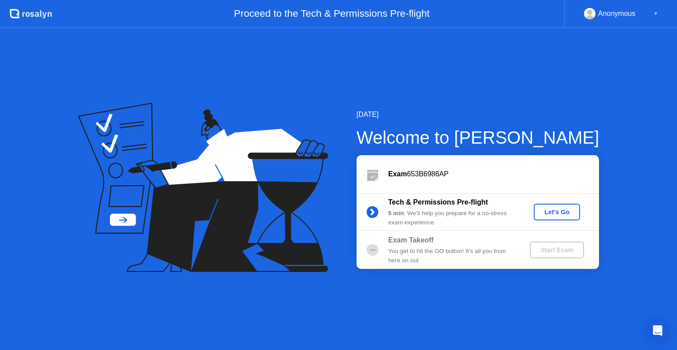
click at [555, 215] on div "Let's Go" at bounding box center [556, 211] width 39 height 7
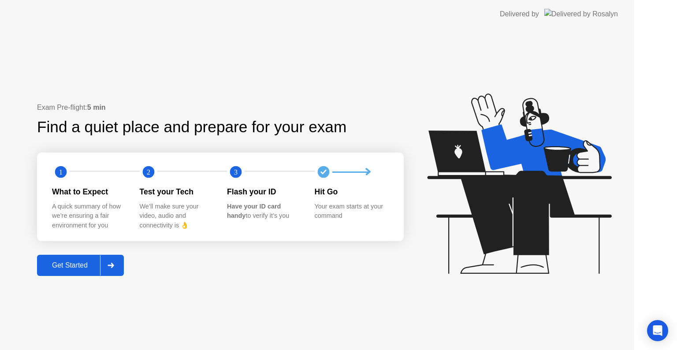
click at [561, 212] on icon at bounding box center [519, 183] width 184 height 180
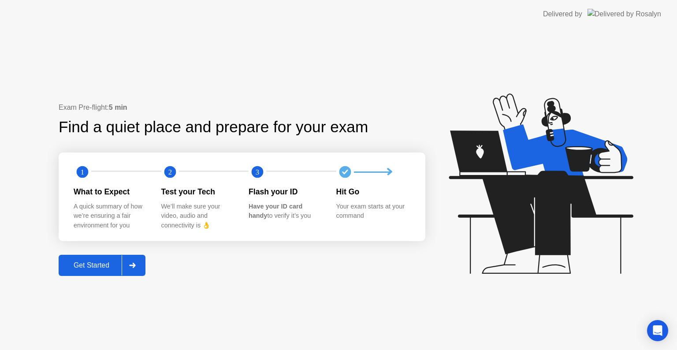
click at [87, 265] on div "Get Started" at bounding box center [91, 265] width 60 height 8
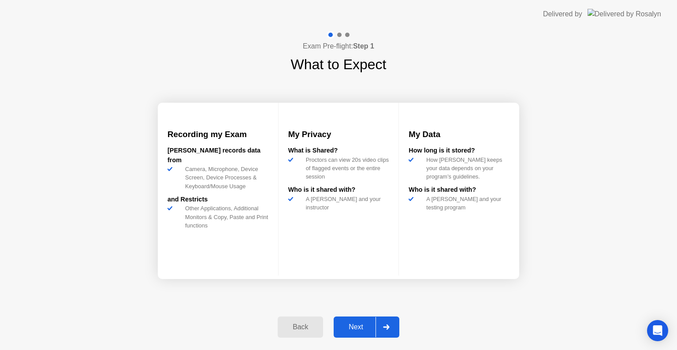
click at [361, 325] on div "Next" at bounding box center [355, 327] width 39 height 8
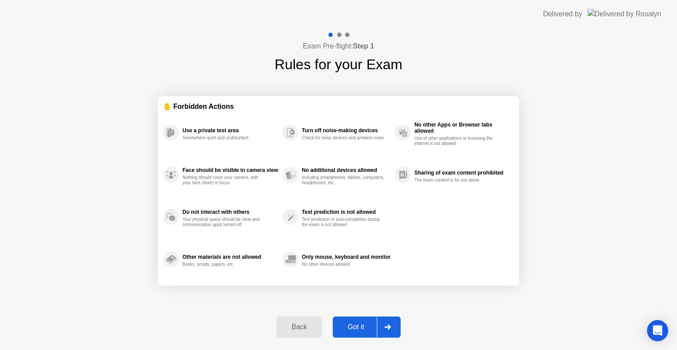
click at [361, 325] on div "Got it" at bounding box center [355, 327] width 41 height 8
select select "Available cameras"
select select "Available speakers"
select select "Available microphones"
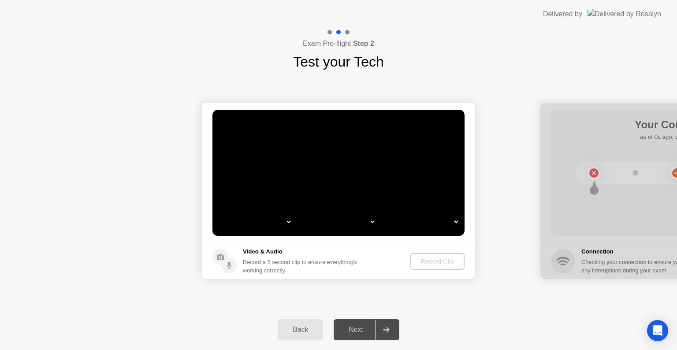
select select "*"
select select "**********"
select select "*******"
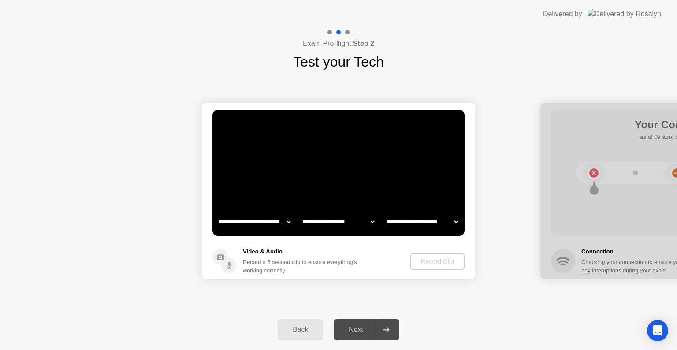
select select "*******"
click at [355, 329] on div "Next" at bounding box center [355, 330] width 39 height 8
click at [392, 204] on video at bounding box center [338, 173] width 252 height 126
click at [327, 216] on select "**********" at bounding box center [338, 222] width 75 height 18
click at [301, 213] on select "**********" at bounding box center [338, 222] width 75 height 18
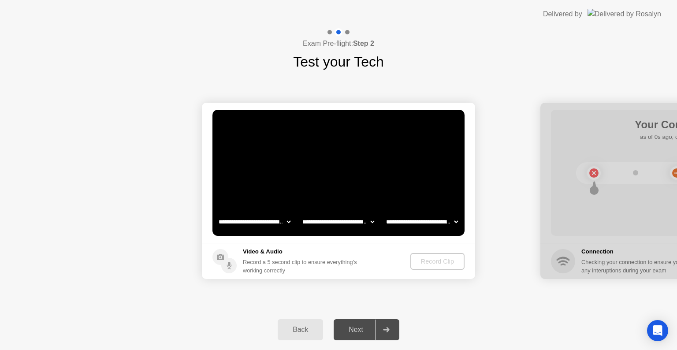
click at [265, 219] on select "**********" at bounding box center [254, 222] width 75 height 18
click at [217, 213] on select "**********" at bounding box center [254, 222] width 75 height 18
click at [276, 220] on select "**********" at bounding box center [254, 222] width 75 height 18
click at [217, 213] on select "**********" at bounding box center [254, 222] width 75 height 18
click at [298, 260] on div "Record a 5 second clip to ensure everything’s working correctly" at bounding box center [302, 266] width 118 height 17
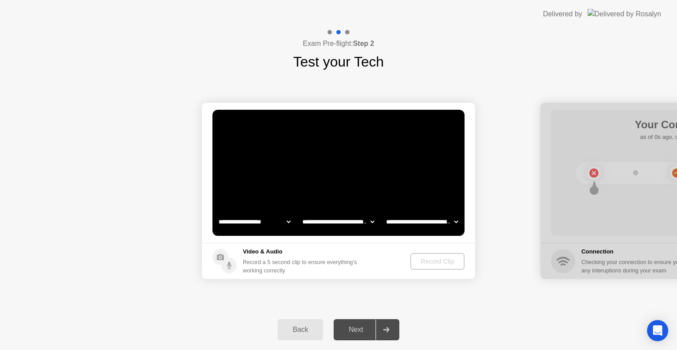
click at [250, 222] on select "**********" at bounding box center [254, 222] width 75 height 18
select select "**********"
click at [217, 213] on select "**********" at bounding box center [254, 222] width 75 height 18
click at [410, 224] on select "**********" at bounding box center [421, 222] width 75 height 18
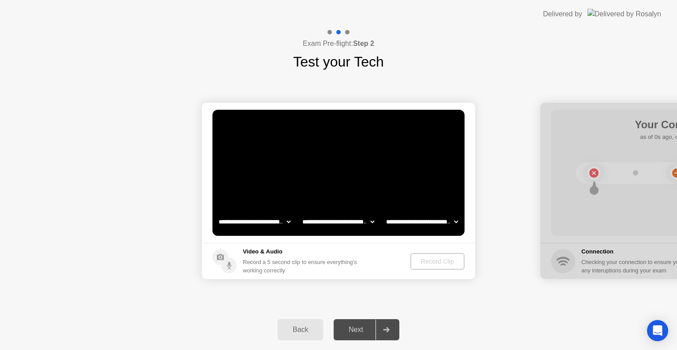
click at [386, 138] on video at bounding box center [338, 173] width 252 height 126
click at [417, 264] on div "Record Clip" at bounding box center [437, 261] width 47 height 7
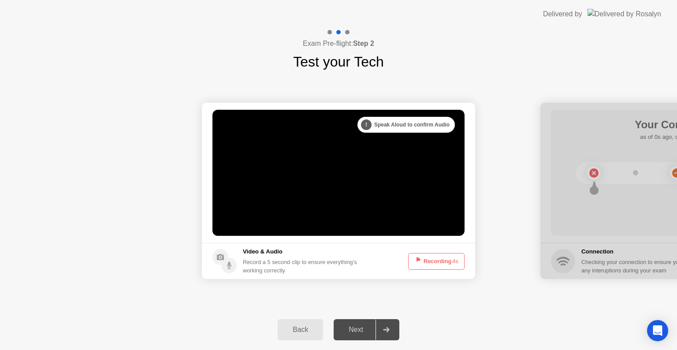
click at [417, 264] on icon at bounding box center [416, 261] width 11 height 11
click at [434, 262] on button "Recording 2s" at bounding box center [436, 261] width 56 height 17
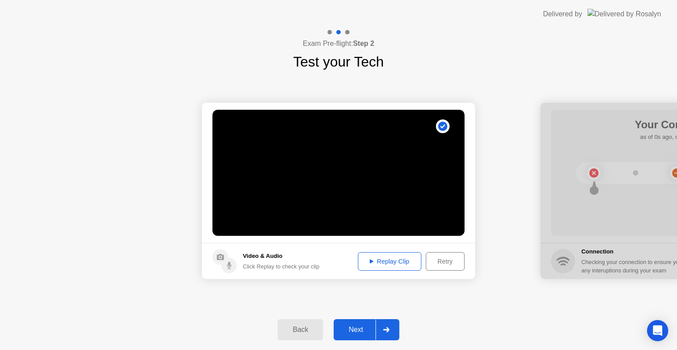
click at [355, 333] on div "Next" at bounding box center [355, 330] width 39 height 8
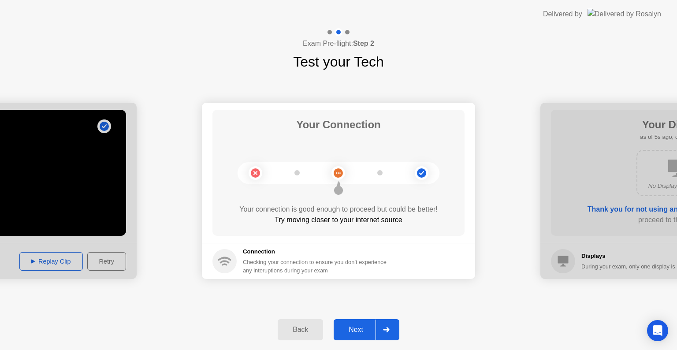
click at [357, 330] on div "Next" at bounding box center [355, 330] width 39 height 8
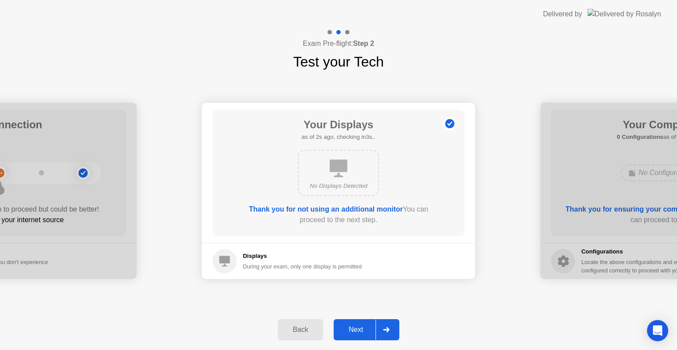
click at [338, 330] on div "Next" at bounding box center [355, 330] width 39 height 8
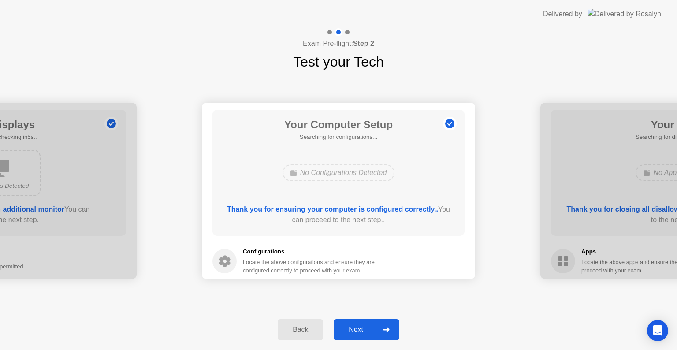
click at [351, 331] on div "Next" at bounding box center [355, 330] width 39 height 8
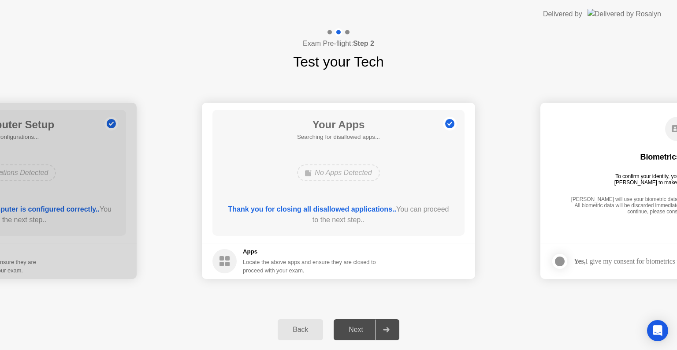
click at [351, 331] on div "Next" at bounding box center [355, 330] width 39 height 8
click at [307, 260] on div "Locate the above apps and ensure they are closed to proceed with your exam." at bounding box center [310, 266] width 134 height 17
click at [315, 153] on div "Your Apps Searching for disallowed apps... No Apps Detected Thank you for closi…" at bounding box center [338, 173] width 252 height 126
click at [237, 252] on div "Apps Locate the above apps and ensure they are closed to proceed with your exam." at bounding box center [294, 260] width 164 height 27
click at [264, 211] on b "Thank you for closing all disallowed applications.." at bounding box center [312, 208] width 168 height 7
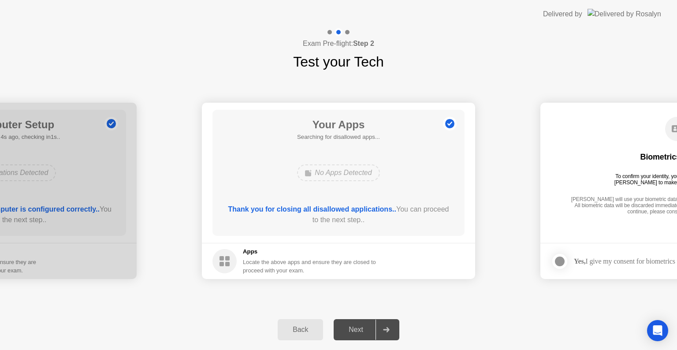
click at [326, 212] on b "Thank you for closing all disallowed applications.." at bounding box center [312, 208] width 168 height 7
click at [353, 215] on div "Thank you for closing all disallowed applications.. You can proceed to the next…" at bounding box center [338, 214] width 227 height 21
click at [335, 162] on div "No Apps Detected" at bounding box center [339, 173] width 202 height 24
click at [348, 328] on div "Next" at bounding box center [355, 330] width 39 height 8
click at [208, 260] on footer "Apps Locate the above apps and ensure they are closed to proceed with your exam." at bounding box center [338, 261] width 273 height 36
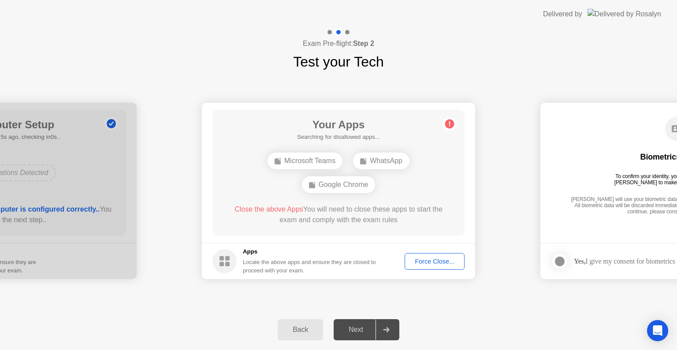
click at [427, 263] on div "Force Close..." at bounding box center [435, 261] width 54 height 7
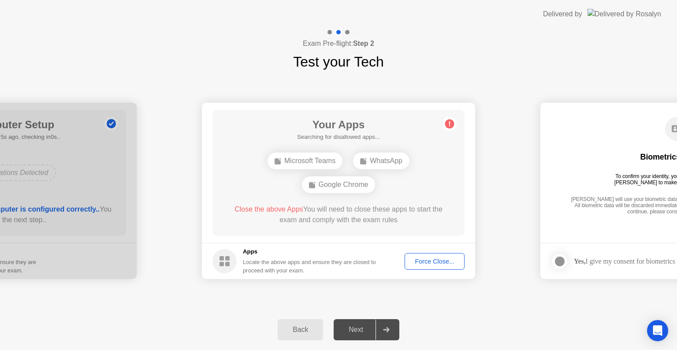
click at [424, 261] on div "Force Close..." at bounding box center [435, 261] width 54 height 7
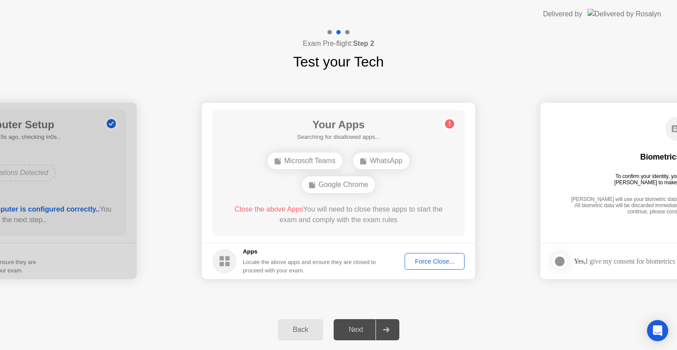
click at [455, 127] on icon at bounding box center [449, 124] width 14 height 14
click at [449, 124] on circle at bounding box center [449, 123] width 9 height 9
click at [418, 258] on div "Force Close..." at bounding box center [435, 261] width 54 height 7
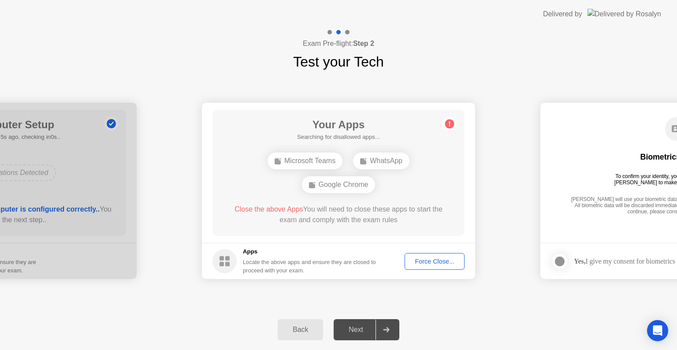
click at [424, 255] on button "Force Close..." at bounding box center [435, 261] width 60 height 17
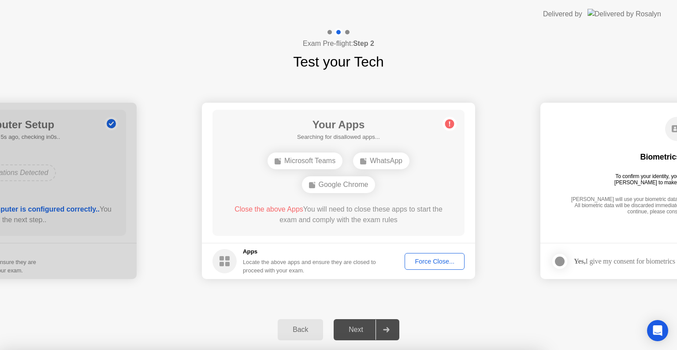
click at [420, 349] on div at bounding box center [338, 350] width 677 height 0
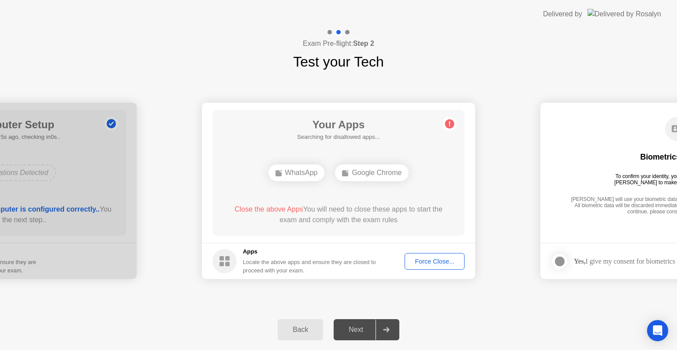
click at [419, 264] on div "Force Close..." at bounding box center [435, 261] width 54 height 7
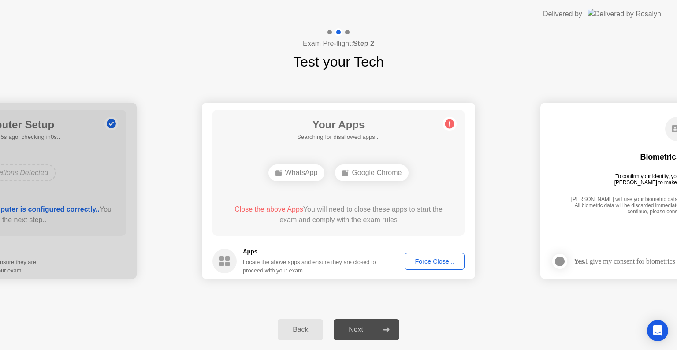
click at [424, 270] on footer "Apps Locate the above apps and ensure they are closed to proceed with your exam…" at bounding box center [338, 261] width 273 height 36
click at [425, 268] on button "Force Close..." at bounding box center [435, 261] width 60 height 17
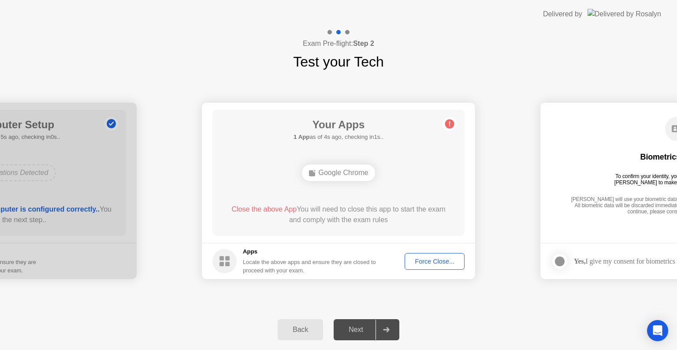
click at [424, 261] on div "Force Close..." at bounding box center [435, 261] width 54 height 7
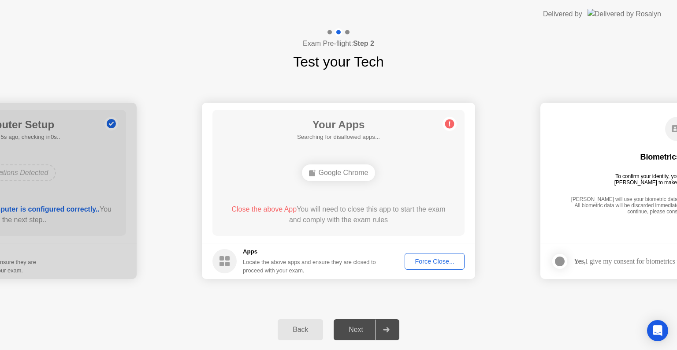
click at [383, 223] on div "Close the above App You will need to close this app to start the exam and compl…" at bounding box center [338, 214] width 227 height 21
click at [420, 231] on div "Your Apps Searching for disallowed apps... Google Chrome Close the above App Yo…" at bounding box center [338, 173] width 252 height 126
click at [433, 260] on div "Force Close..." at bounding box center [435, 261] width 54 height 7
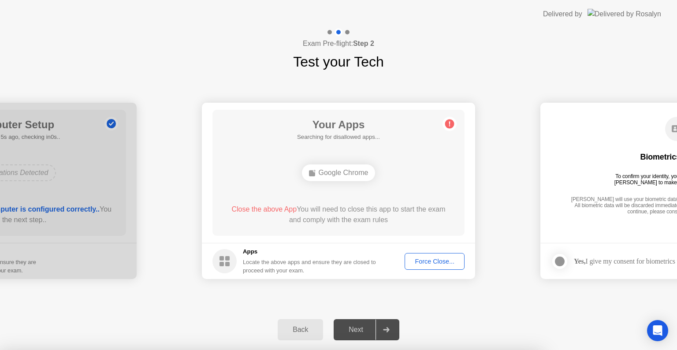
click at [433, 349] on div at bounding box center [338, 350] width 677 height 0
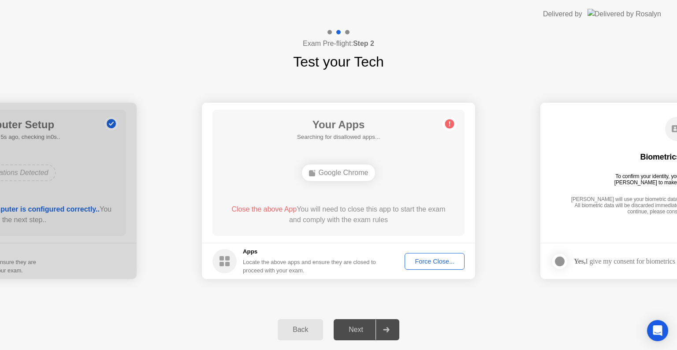
click at [420, 260] on div "Force Close..." at bounding box center [435, 261] width 54 height 7
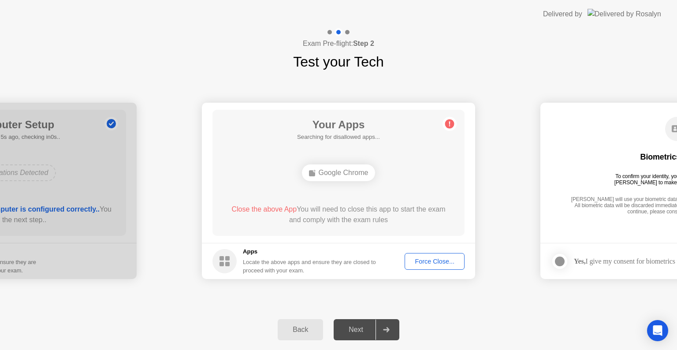
click at [297, 332] on div "Back" at bounding box center [300, 330] width 40 height 8
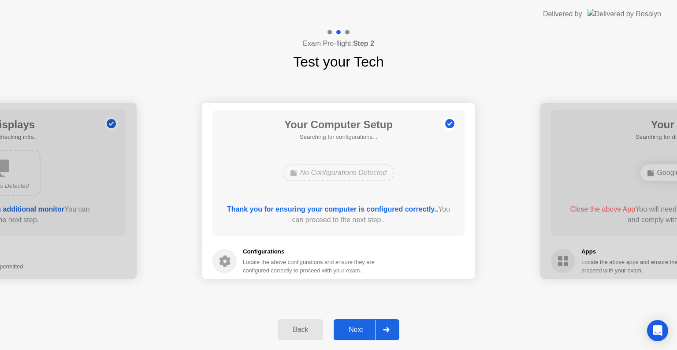
click at [346, 331] on div "Next" at bounding box center [355, 330] width 39 height 8
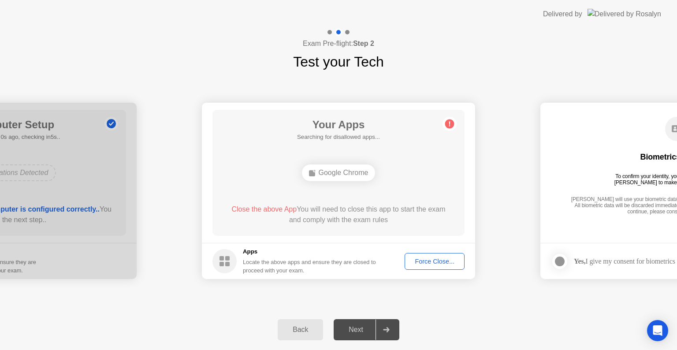
click at [422, 259] on div "Force Close..." at bounding box center [435, 261] width 54 height 7
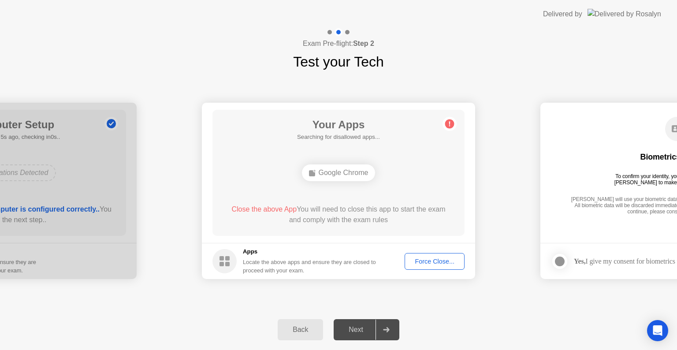
click at [354, 296] on div "**********" at bounding box center [338, 190] width 677 height 237
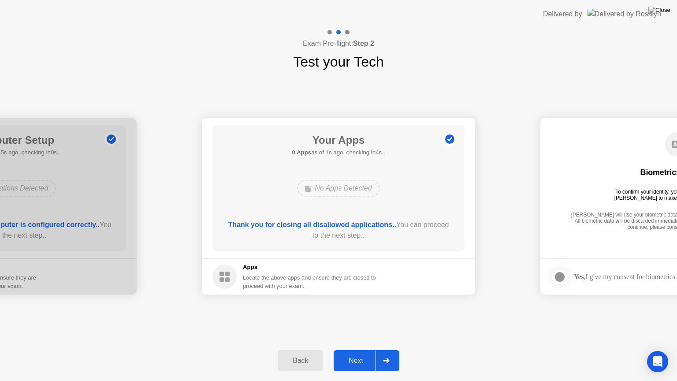
click at [357, 349] on div "Next" at bounding box center [355, 361] width 39 height 8
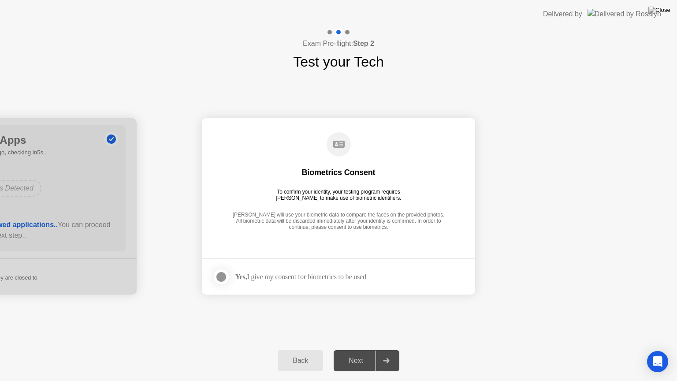
click at [213, 284] on app-checkbox at bounding box center [223, 277] width 23 height 18
click at [215, 282] on label at bounding box center [223, 277] width 23 height 18
click at [357, 349] on button "Next" at bounding box center [367, 360] width 66 height 21
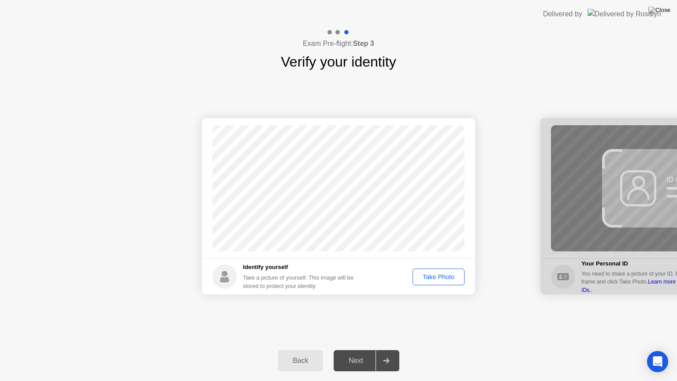
click at [434, 282] on button "Take Photo" at bounding box center [438, 276] width 52 height 17
click at [444, 275] on div "Retake" at bounding box center [444, 276] width 34 height 7
click at [444, 275] on div "Take Photo" at bounding box center [439, 276] width 46 height 7
click at [444, 275] on div "Retake" at bounding box center [444, 276] width 34 height 7
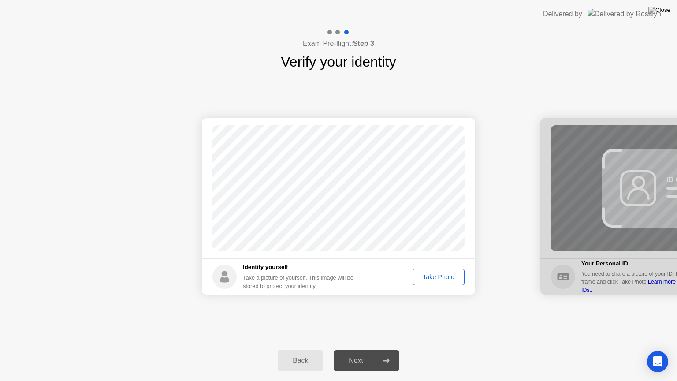
click at [444, 275] on div "Take Photo" at bounding box center [439, 276] width 46 height 7
click at [432, 275] on div "Retake" at bounding box center [444, 276] width 34 height 7
click at [432, 275] on div "Take Photo" at bounding box center [439, 276] width 46 height 7
click at [363, 349] on div "Next" at bounding box center [355, 361] width 39 height 8
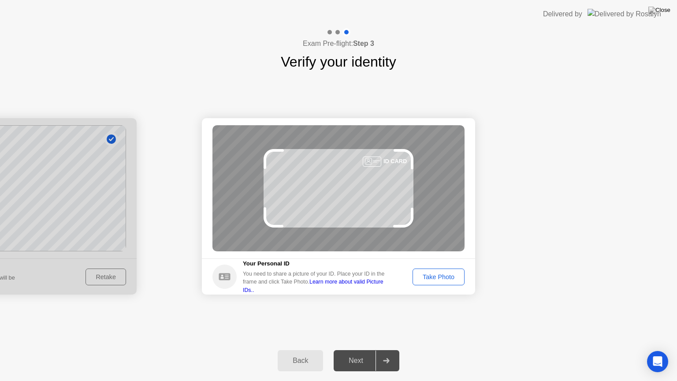
click at [425, 275] on div "Take Photo" at bounding box center [439, 276] width 46 height 7
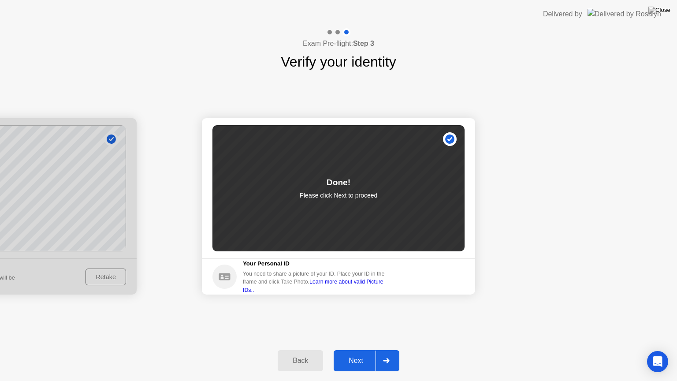
click at [354, 349] on div "Next" at bounding box center [355, 361] width 39 height 8
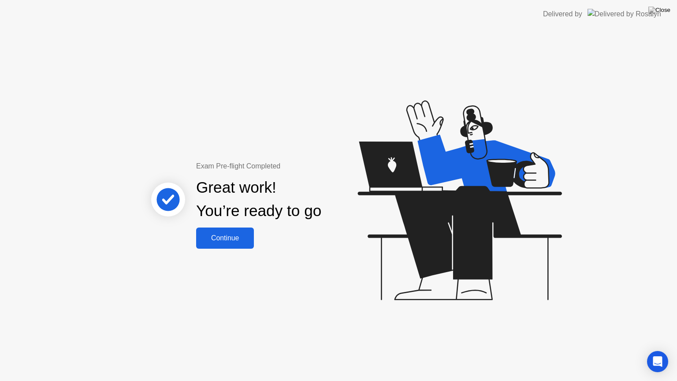
click at [240, 241] on div "Continue" at bounding box center [225, 238] width 52 height 8
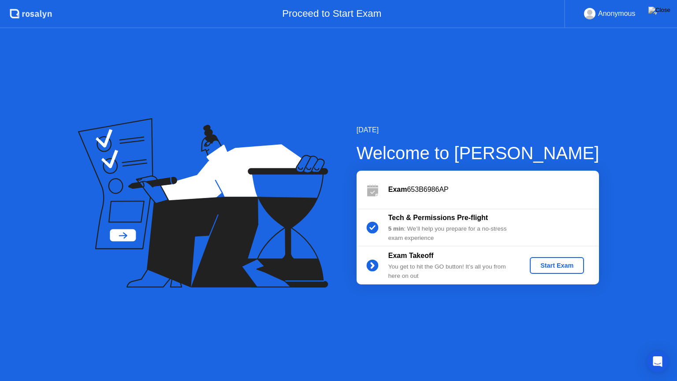
click at [549, 268] on div "Start Exam" at bounding box center [556, 265] width 47 height 7
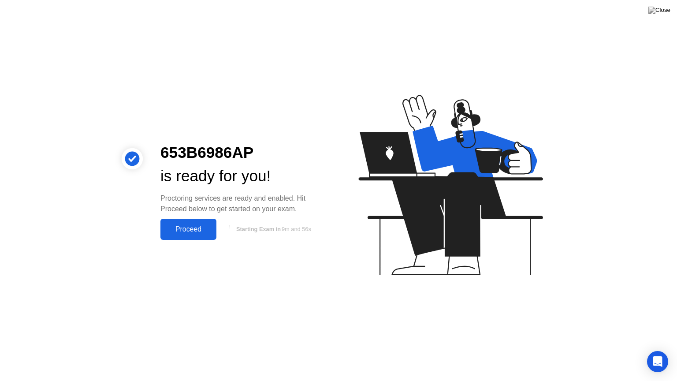
click at [196, 228] on div "Proceed" at bounding box center [188, 229] width 51 height 8
